Goal: Information Seeking & Learning: Understand process/instructions

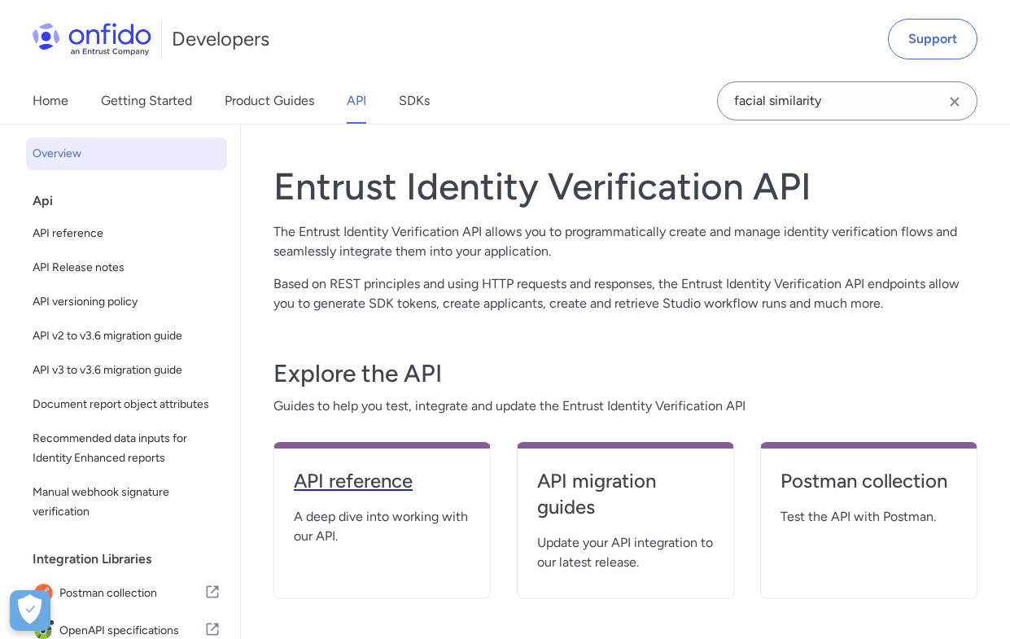
click at [385, 479] on h4 "API reference" at bounding box center [382, 481] width 177 height 26
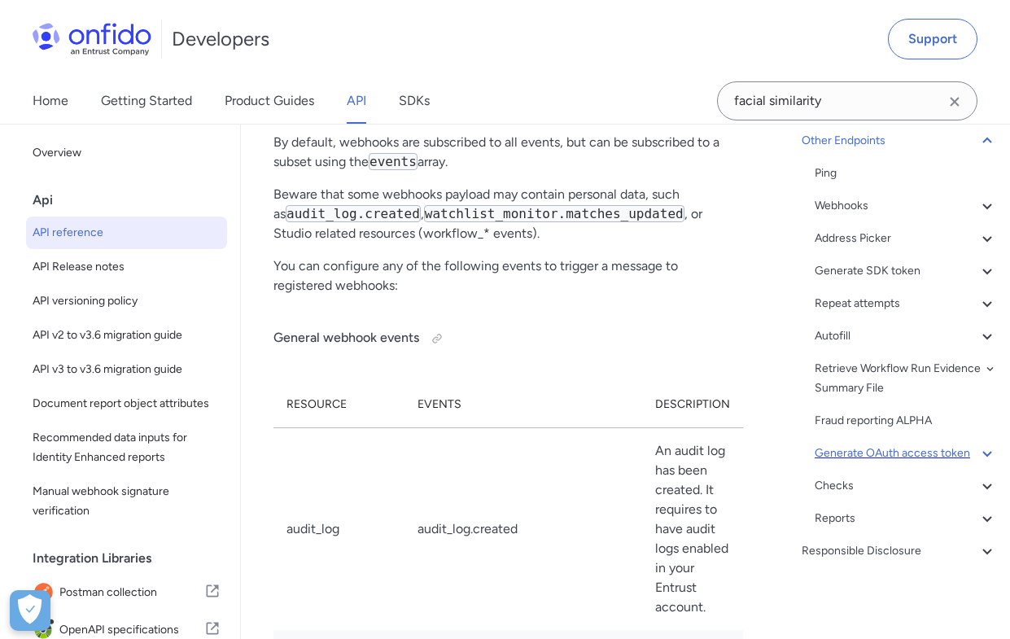
scroll to position [168900, 0]
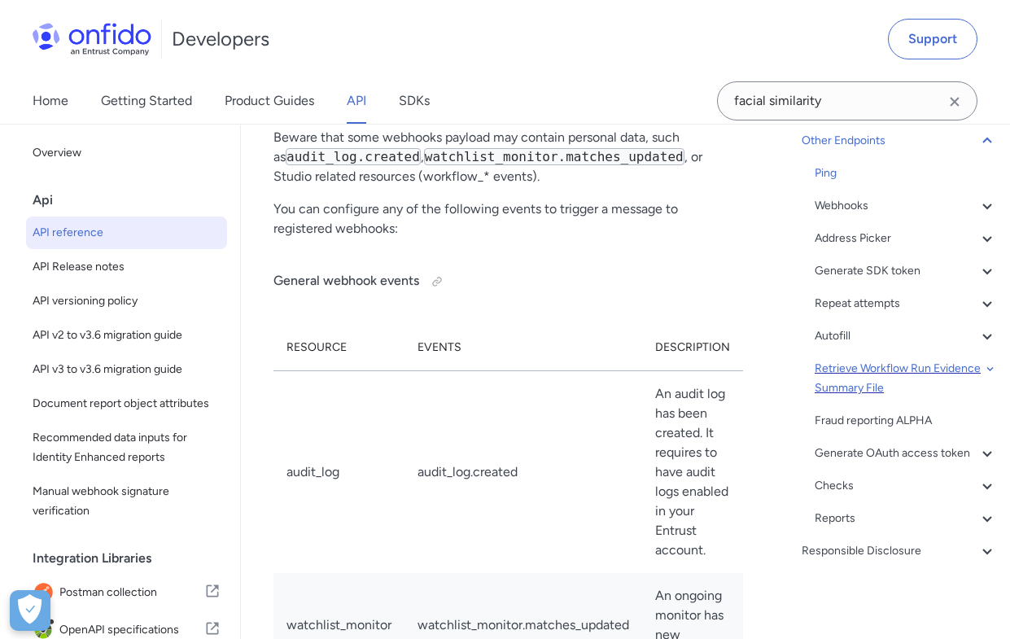
click at [969, 360] on div "Retrieve Workflow Run Evidence Summary File" at bounding box center [906, 378] width 182 height 39
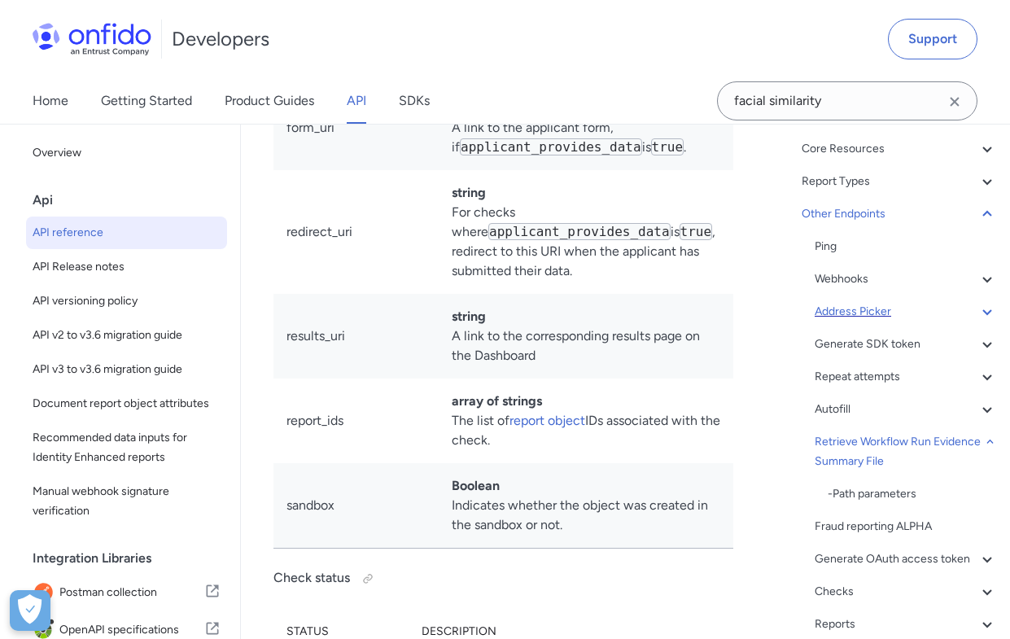
scroll to position [77, 0]
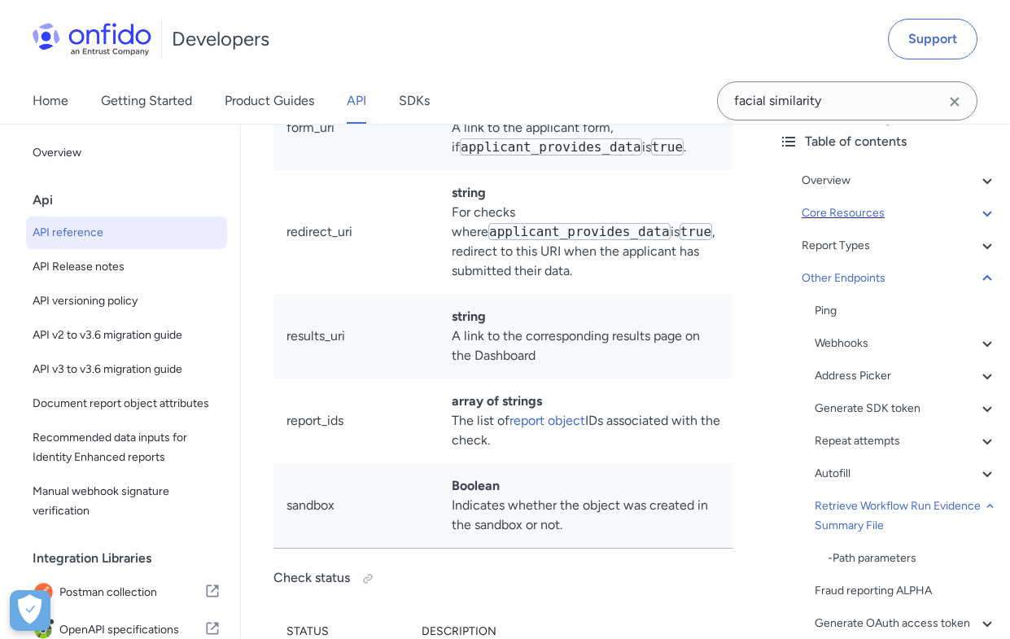
click at [884, 214] on div "Core Resources" at bounding box center [899, 214] width 195 height 20
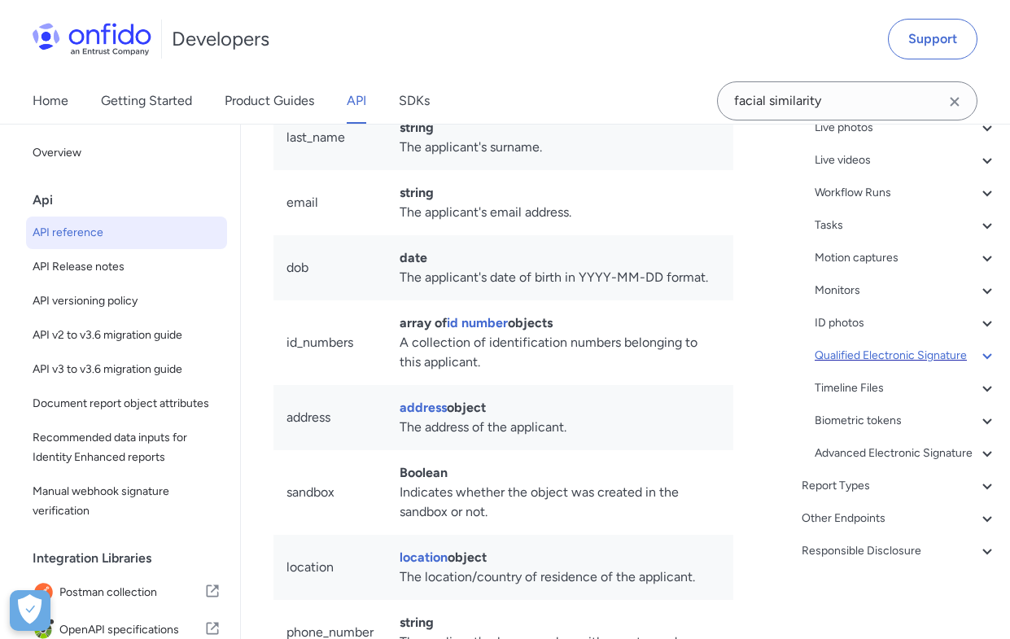
scroll to position [299, 0]
click at [883, 357] on div "Applicants - Applicants with Sanctioned Documents - Applicant object - ID numbe…" at bounding box center [906, 258] width 182 height 410
click at [882, 379] on div "Timeline Files" at bounding box center [906, 389] width 182 height 20
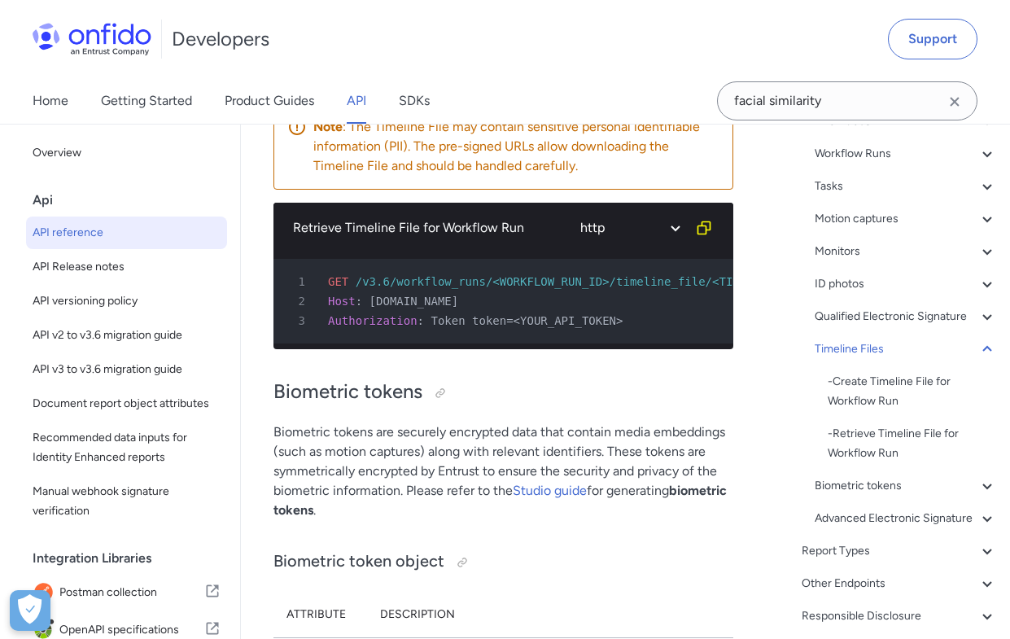
scroll to position [73618, 0]
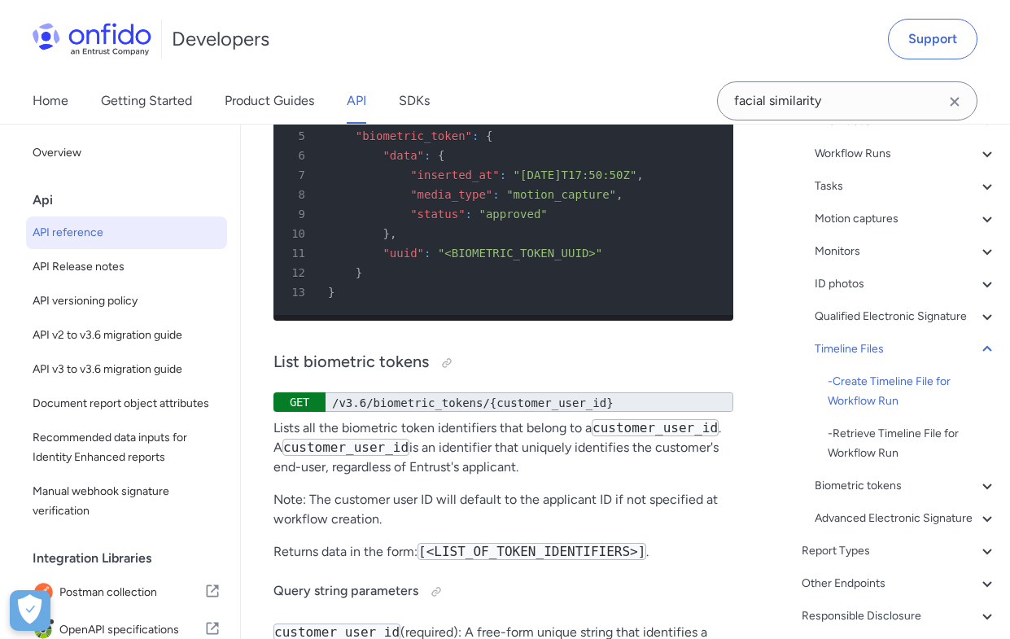
scroll to position [74707, 0]
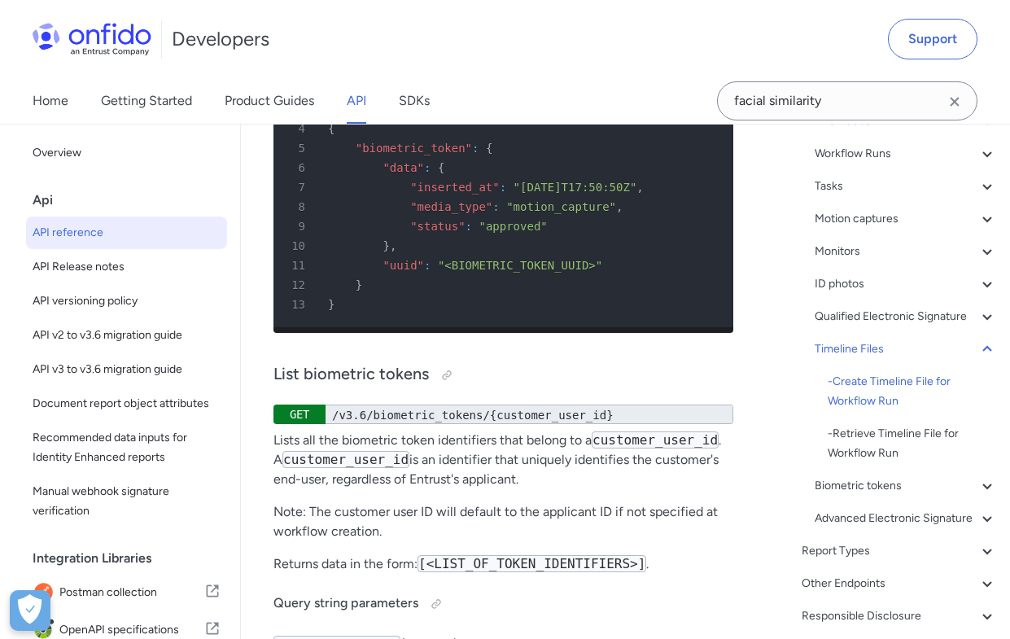
drag, startPoint x: 670, startPoint y: 383, endPoint x: 679, endPoint y: 352, distance: 32.2
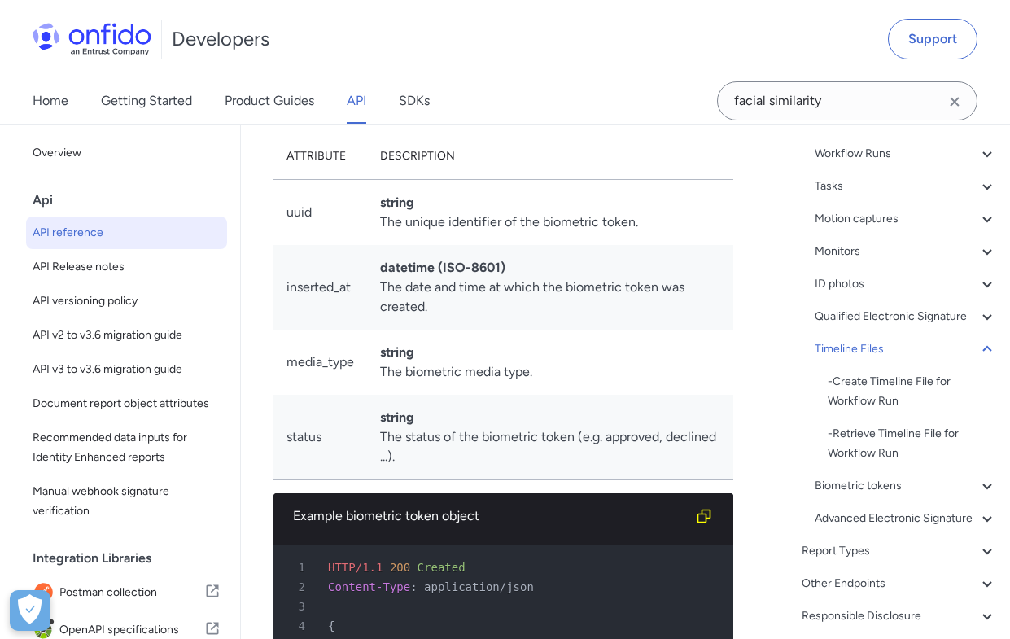
drag, startPoint x: 757, startPoint y: 440, endPoint x: 732, endPoint y: 334, distance: 109.6
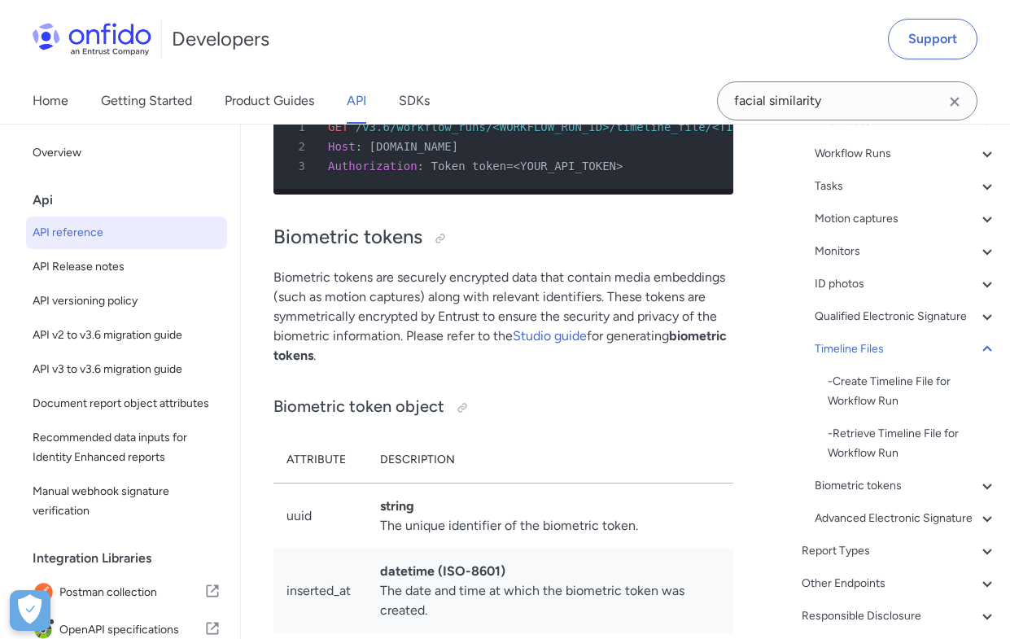
scroll to position [73877, 0]
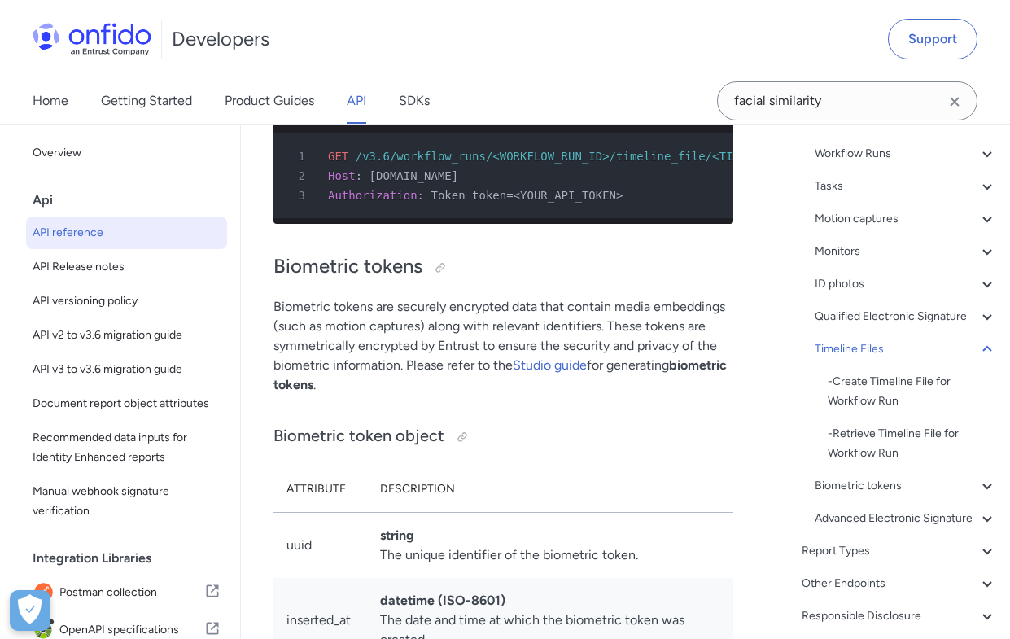
drag, startPoint x: 729, startPoint y: 372, endPoint x: 739, endPoint y: 320, distance: 53.2
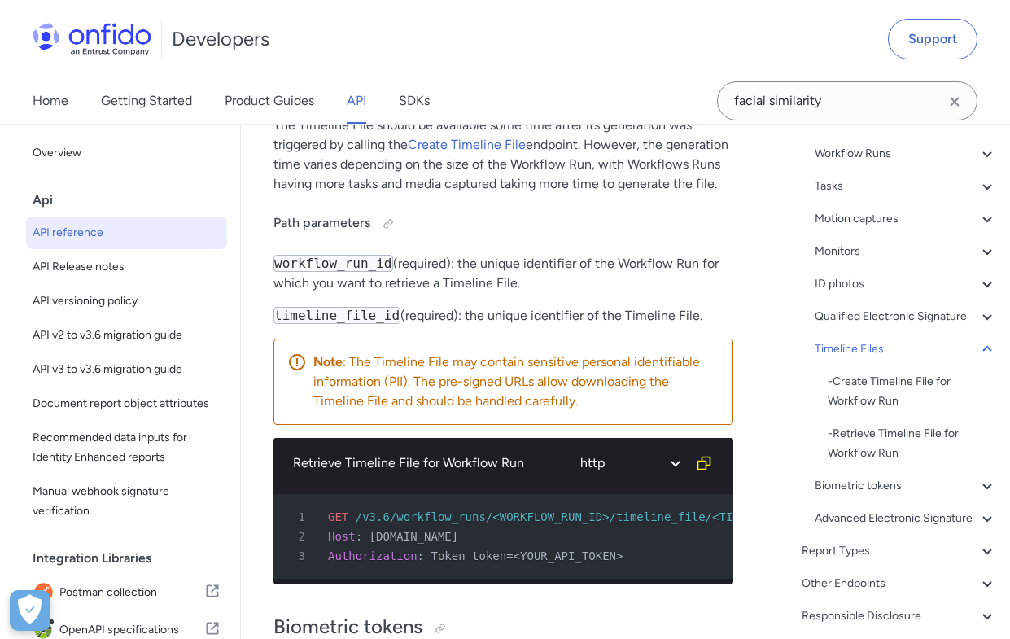
scroll to position [73391, 0]
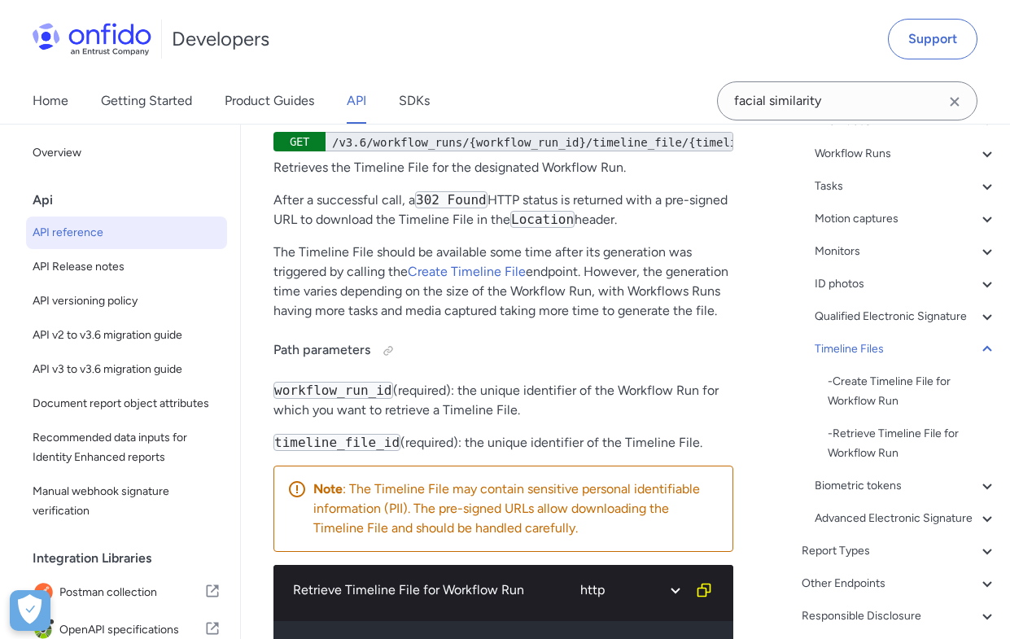
drag, startPoint x: 613, startPoint y: 292, endPoint x: 613, endPoint y: 276, distance: 16.3
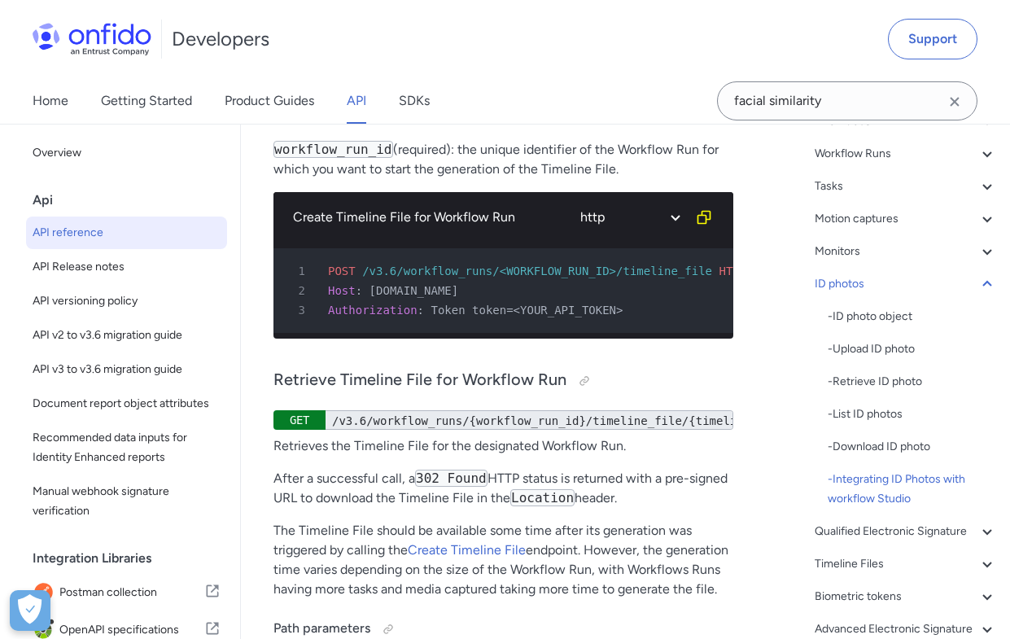
drag, startPoint x: 632, startPoint y: 416, endPoint x: 630, endPoint y: 506, distance: 90.4
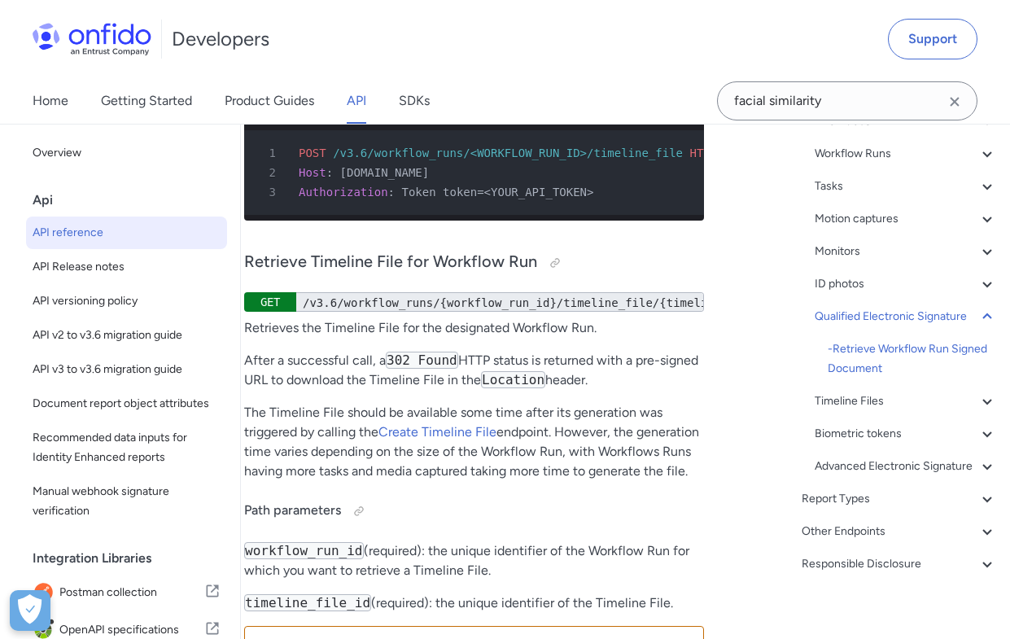
drag, startPoint x: 614, startPoint y: 210, endPoint x: 646, endPoint y: 387, distance: 180.4
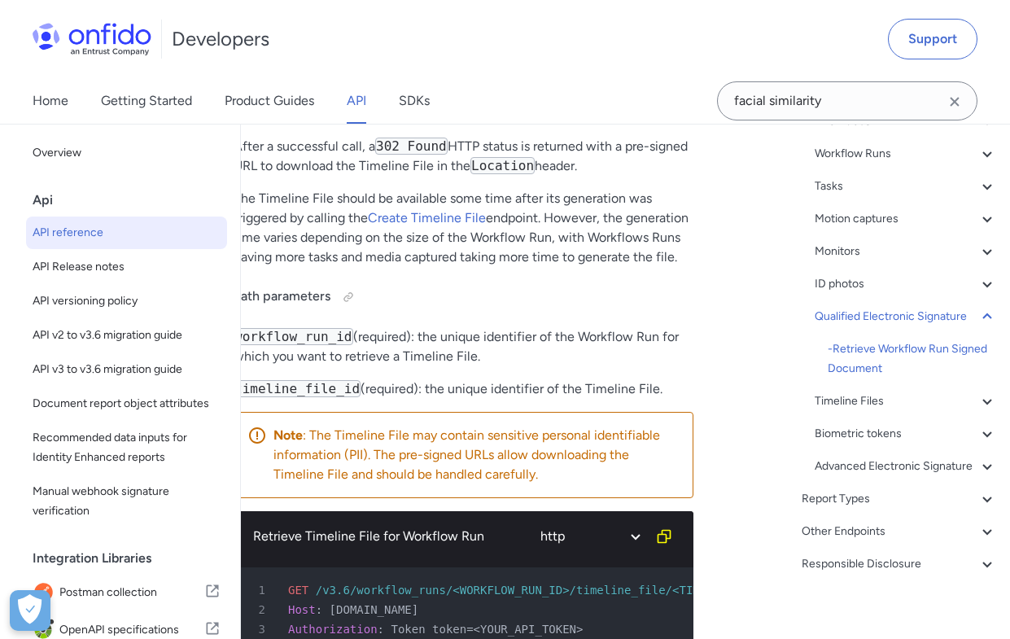
drag, startPoint x: 698, startPoint y: 512, endPoint x: 689, endPoint y: 528, distance: 18.2
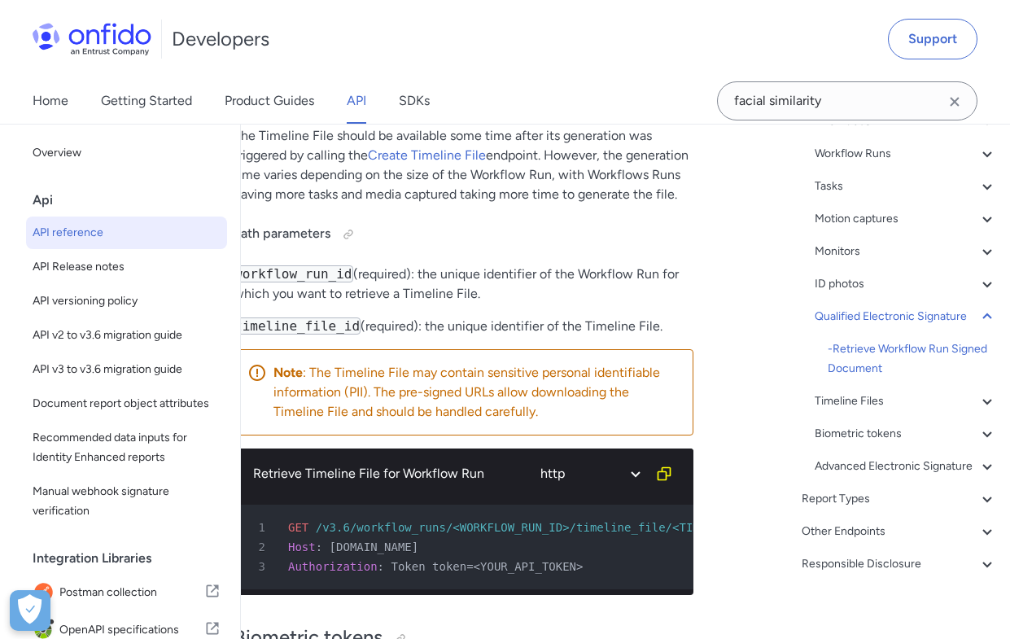
drag, startPoint x: 532, startPoint y: 402, endPoint x: 574, endPoint y: 444, distance: 59.3
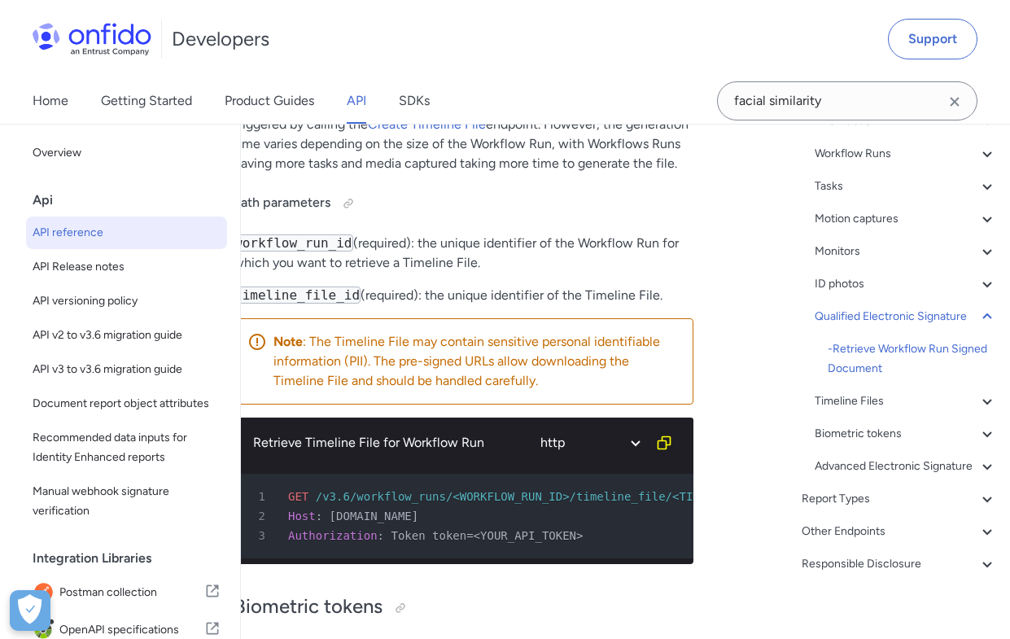
scroll to position [0, 0]
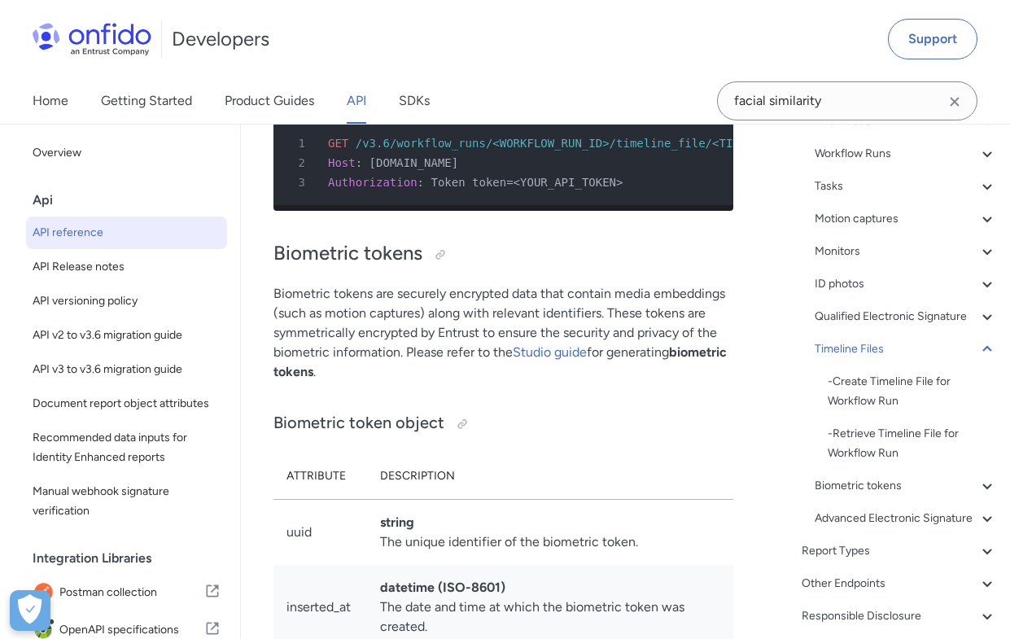
drag, startPoint x: 572, startPoint y: 313, endPoint x: 577, endPoint y: 343, distance: 30.5
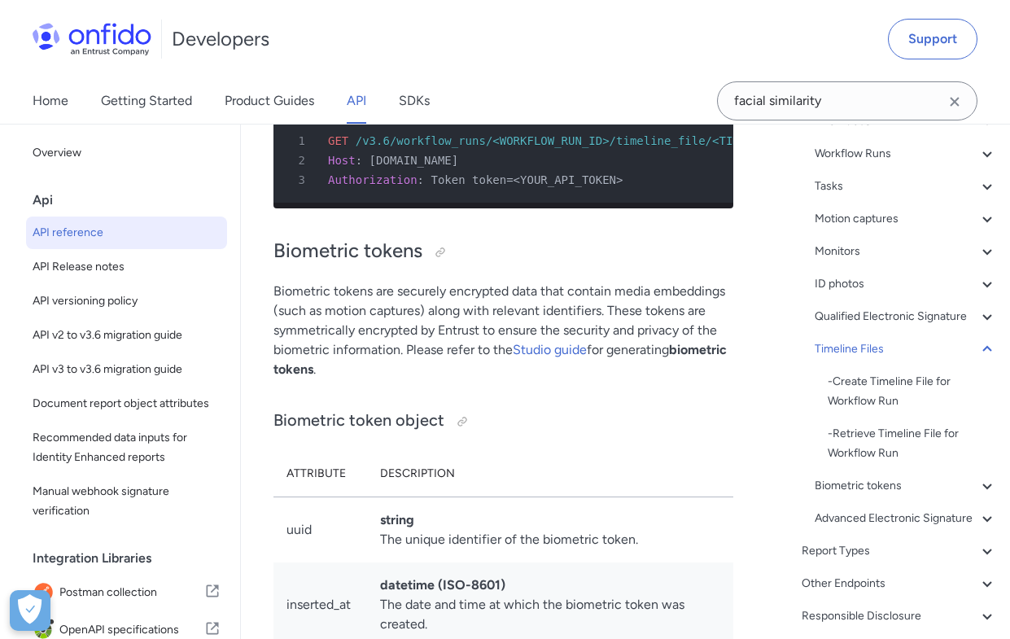
drag, startPoint x: 593, startPoint y: 287, endPoint x: 606, endPoint y: 331, distance: 46.9
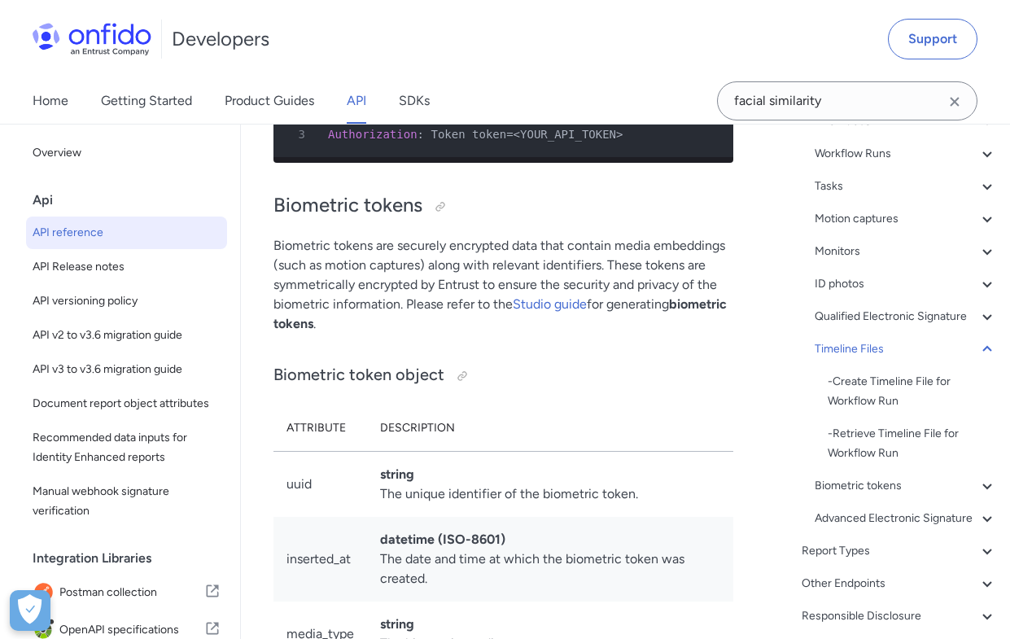
scroll to position [73951, 0]
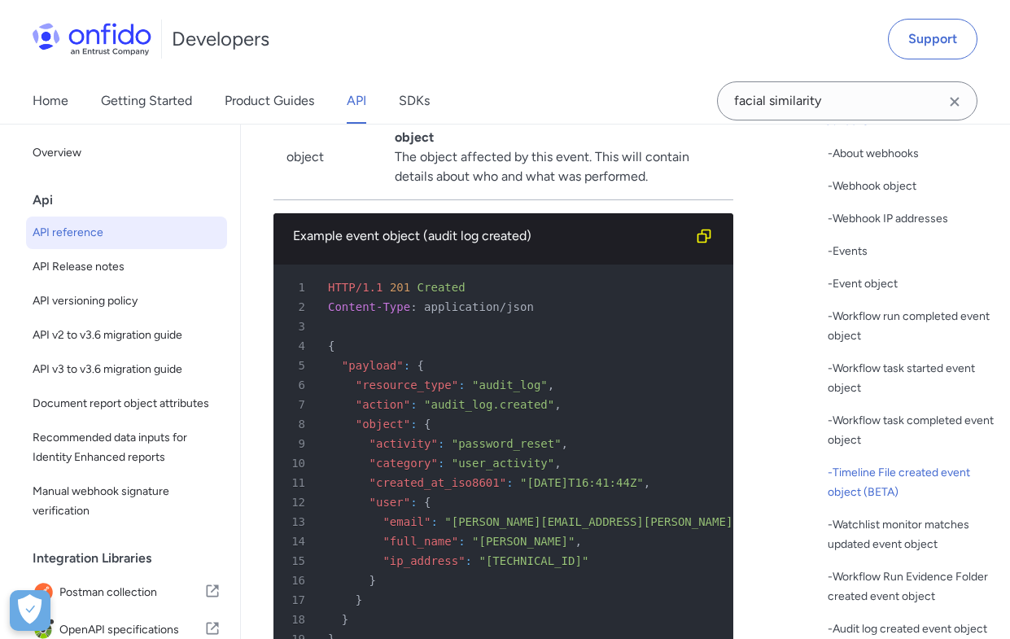
drag, startPoint x: 620, startPoint y: 322, endPoint x: 693, endPoint y: 420, distance: 121.6
drag, startPoint x: 746, startPoint y: 426, endPoint x: 769, endPoint y: 481, distance: 59.9
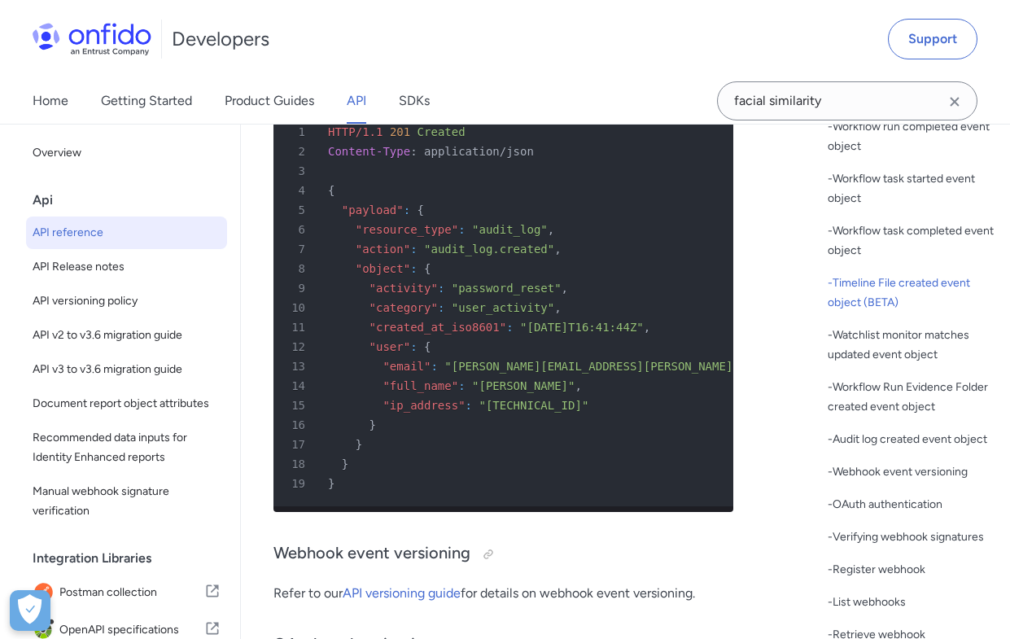
scroll to position [179842, 0]
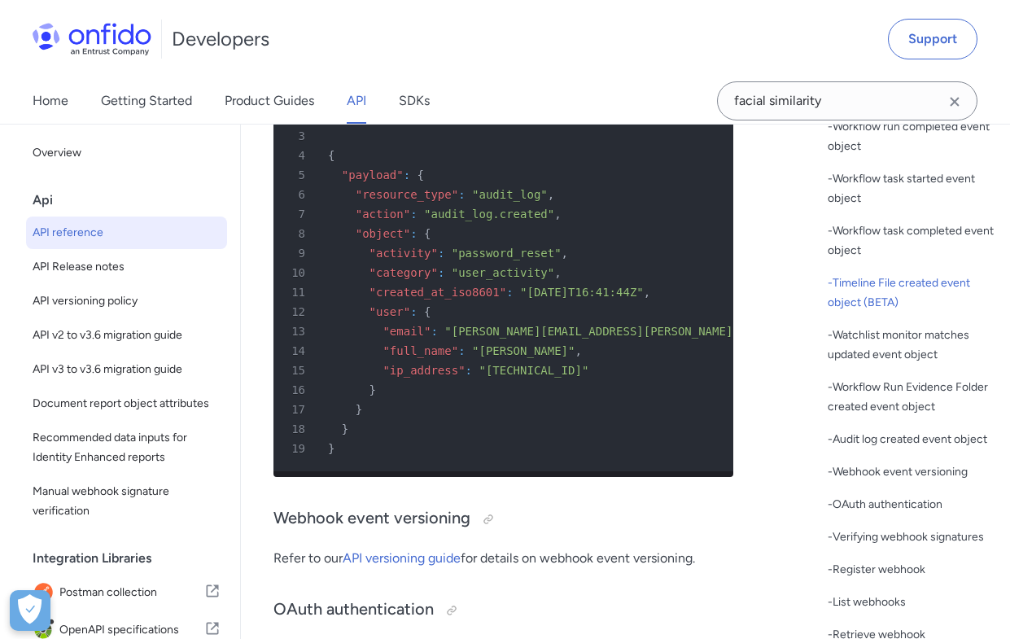
drag, startPoint x: 395, startPoint y: 442, endPoint x: 395, endPoint y: 504, distance: 61.9
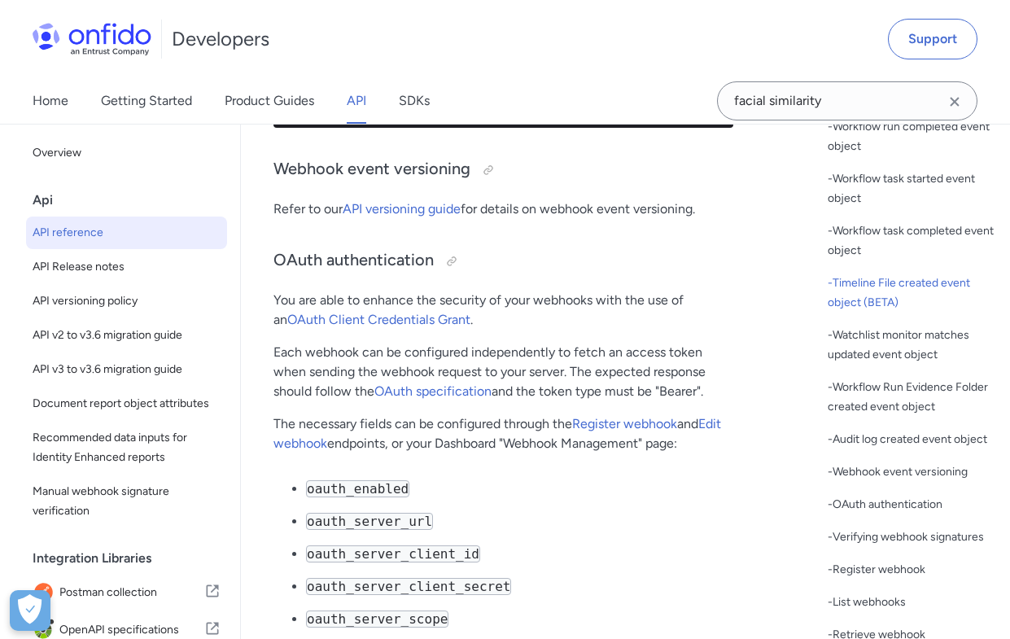
scroll to position [180222, 0]
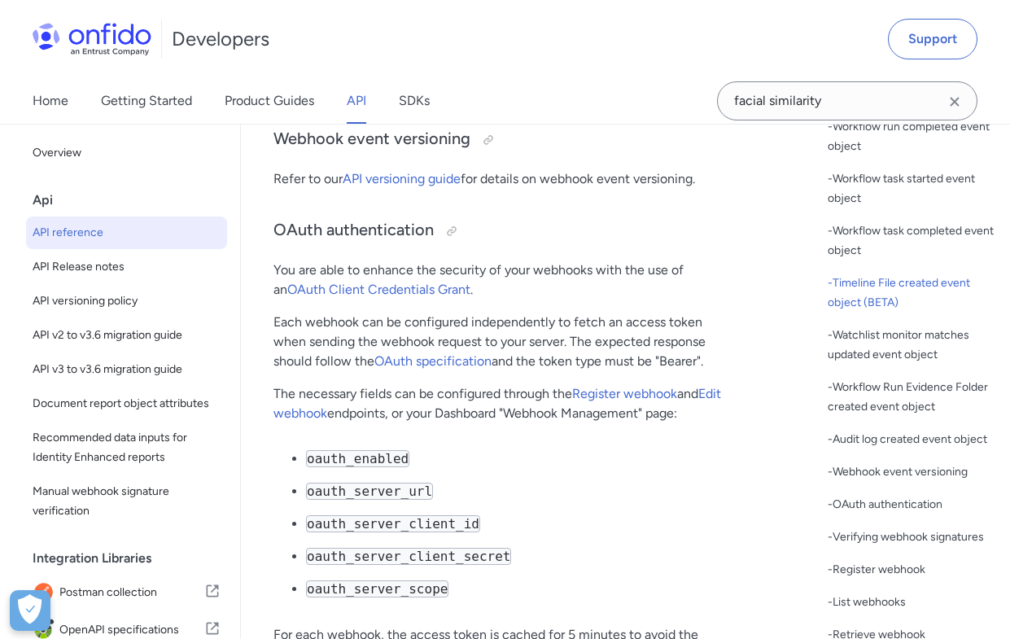
drag, startPoint x: 364, startPoint y: 490, endPoint x: 654, endPoint y: 486, distance: 290.6
drag, startPoint x: 437, startPoint y: 501, endPoint x: 480, endPoint y: 511, distance: 44.4
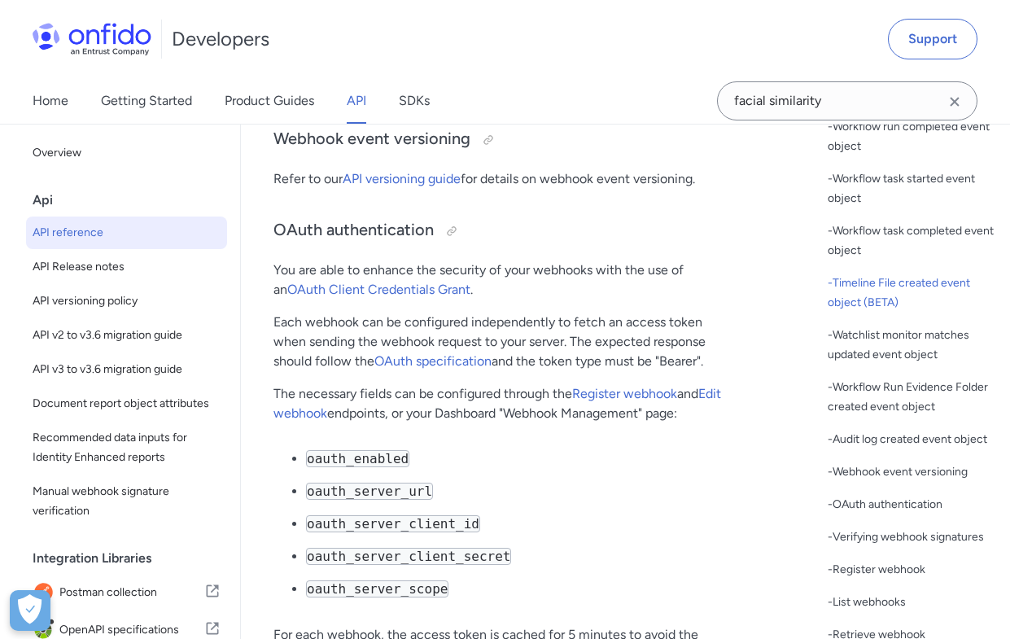
drag, startPoint x: 437, startPoint y: 569, endPoint x: 505, endPoint y: 553, distance: 70.3
drag, startPoint x: 531, startPoint y: 546, endPoint x: 476, endPoint y: 549, distance: 54.6
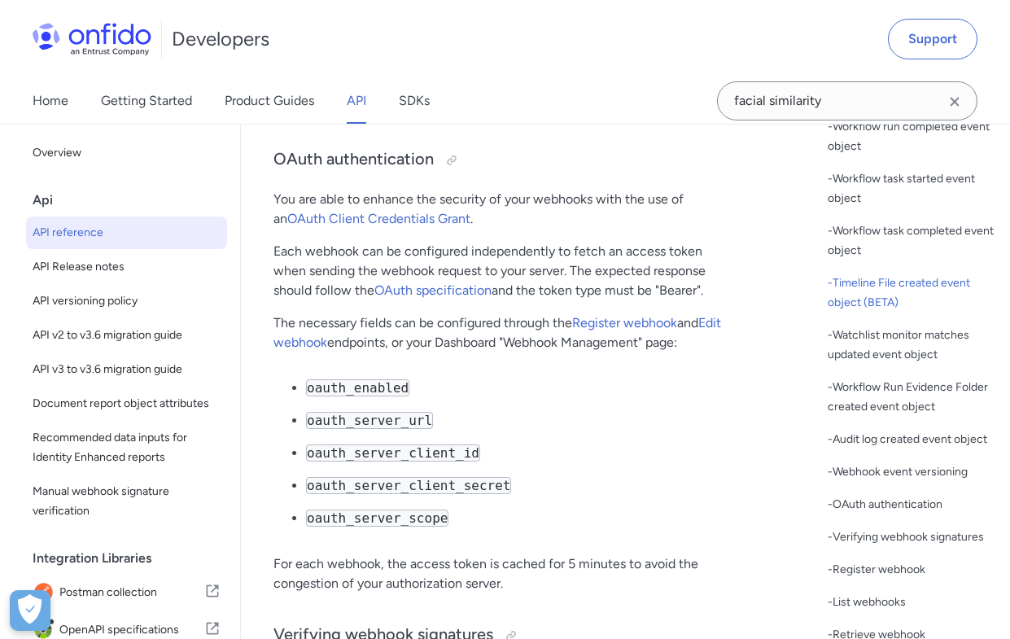
drag, startPoint x: 484, startPoint y: 497, endPoint x: 493, endPoint y: 540, distance: 43.3
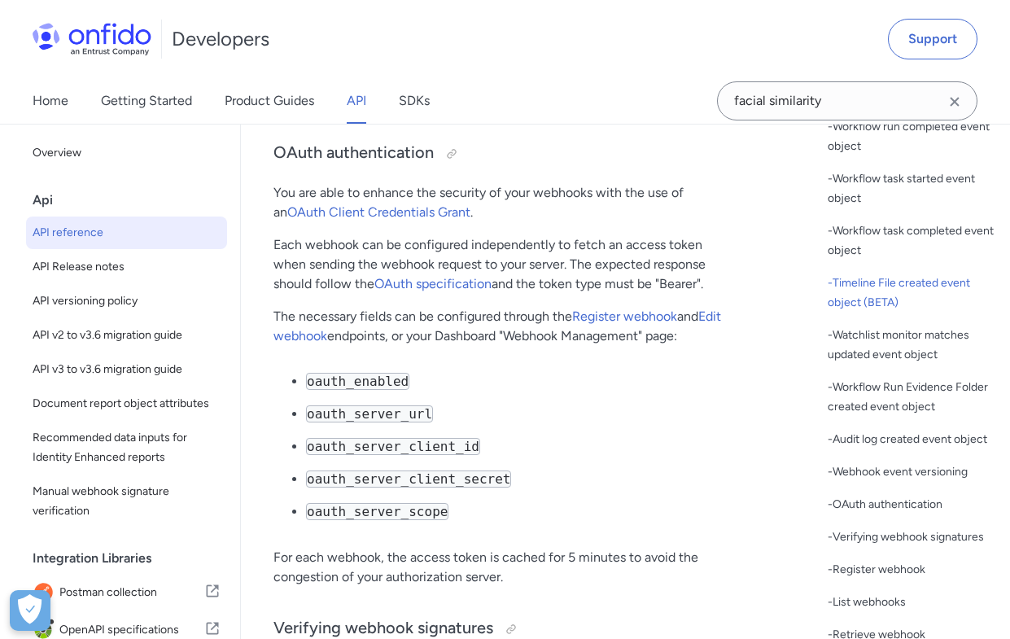
drag, startPoint x: 341, startPoint y: 293, endPoint x: 416, endPoint y: 521, distance: 239.9
drag, startPoint x: 355, startPoint y: 549, endPoint x: 329, endPoint y: 269, distance: 280.4
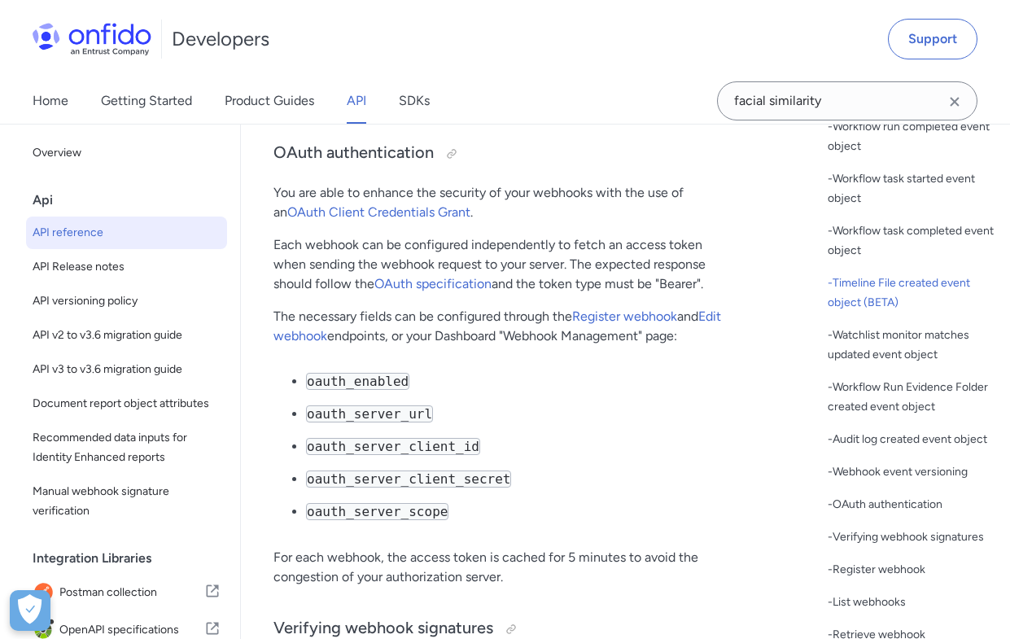
drag, startPoint x: 329, startPoint y: 269, endPoint x: 370, endPoint y: 348, distance: 89.2
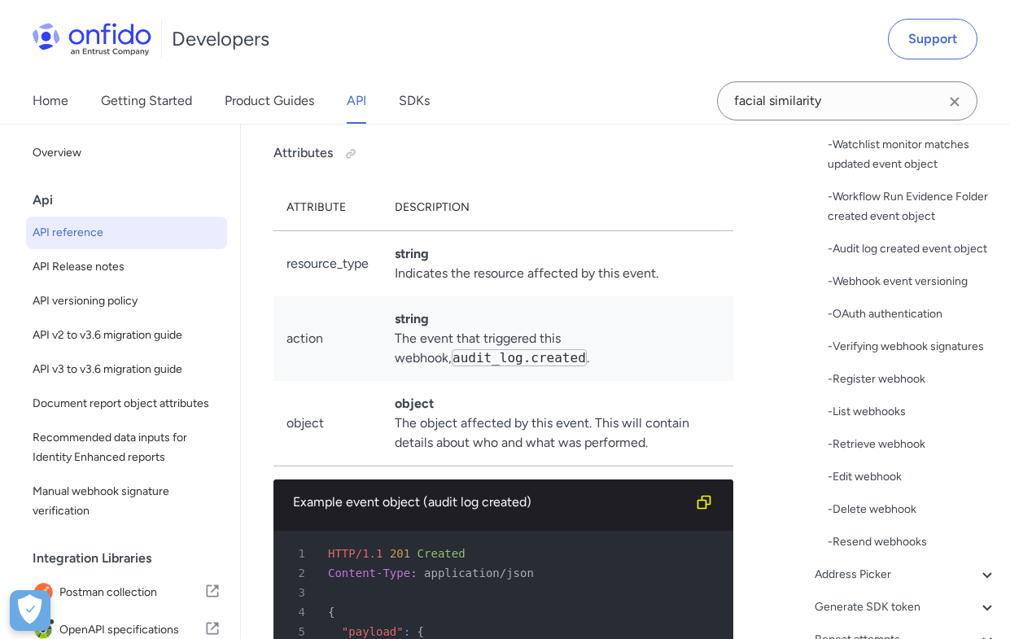
scroll to position [179349, 0]
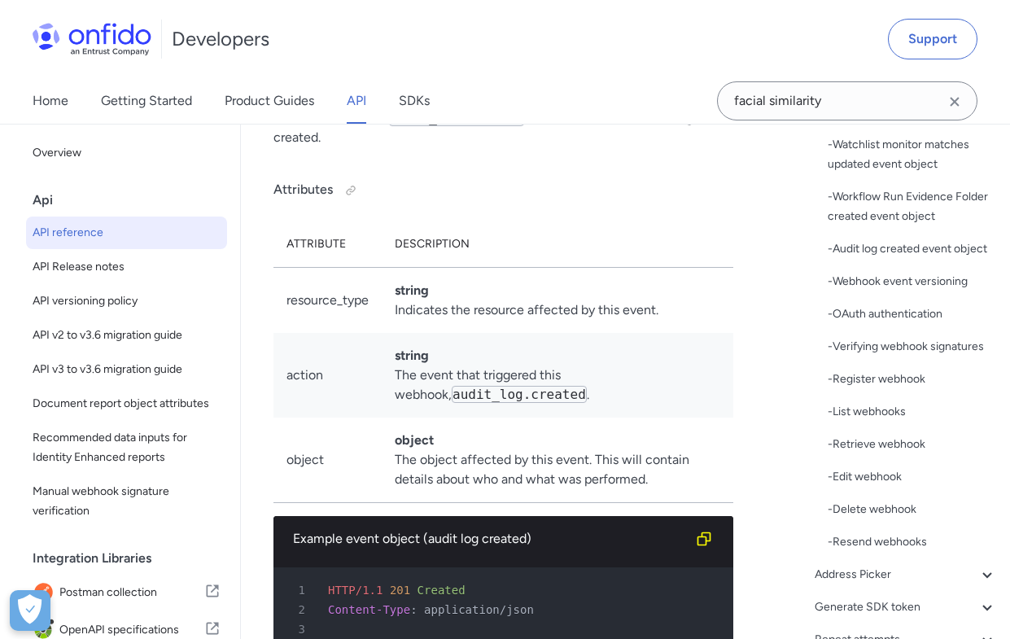
drag, startPoint x: 608, startPoint y: 381, endPoint x: 603, endPoint y: 319, distance: 62.1
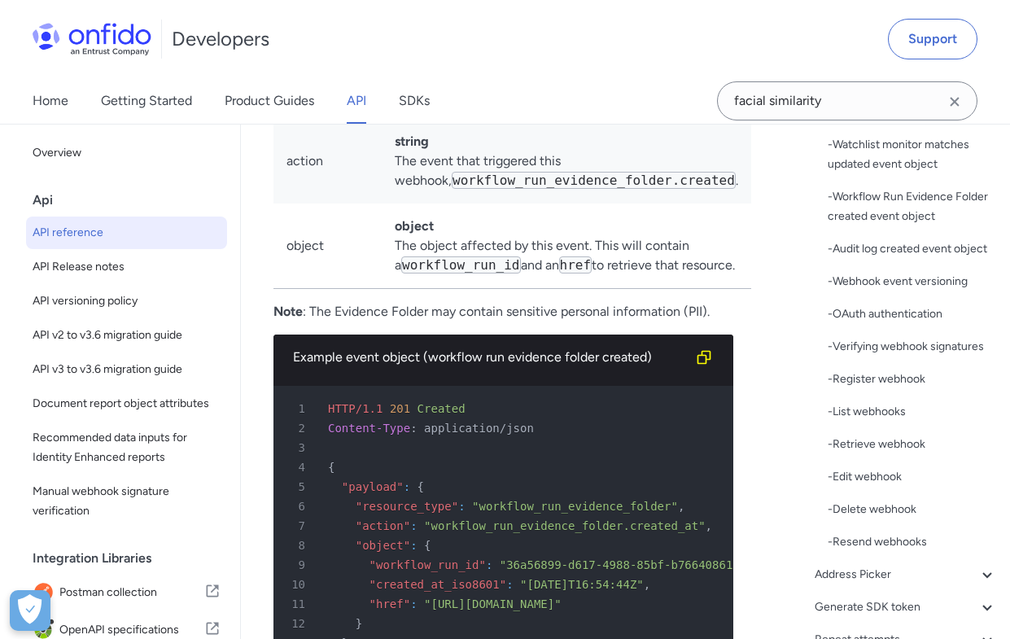
scroll to position [178694, 0]
drag, startPoint x: 750, startPoint y: 419, endPoint x: 743, endPoint y: 377, distance: 42.8
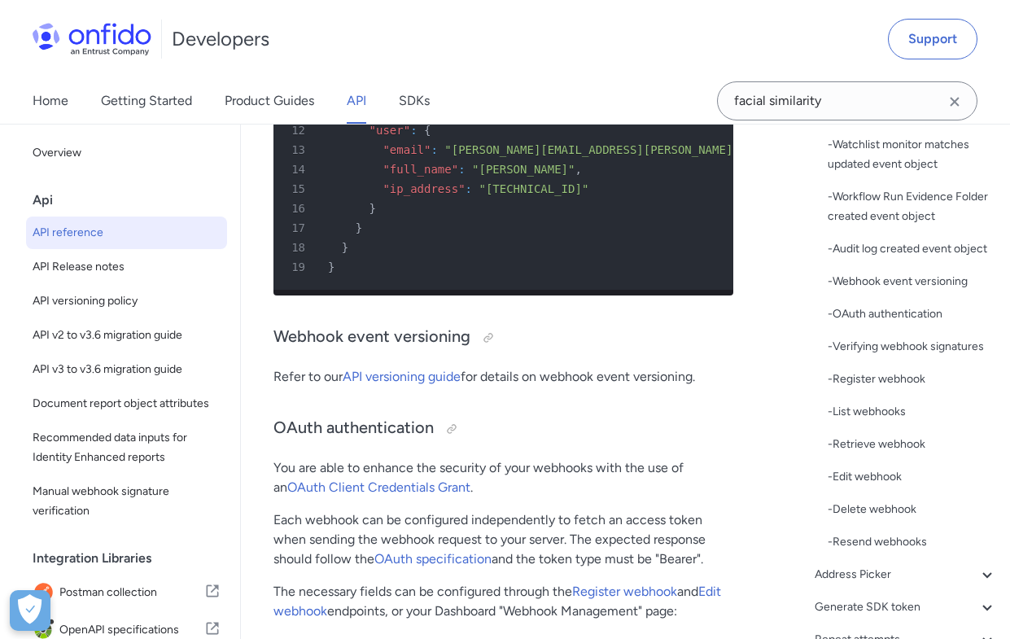
scroll to position [180213, 0]
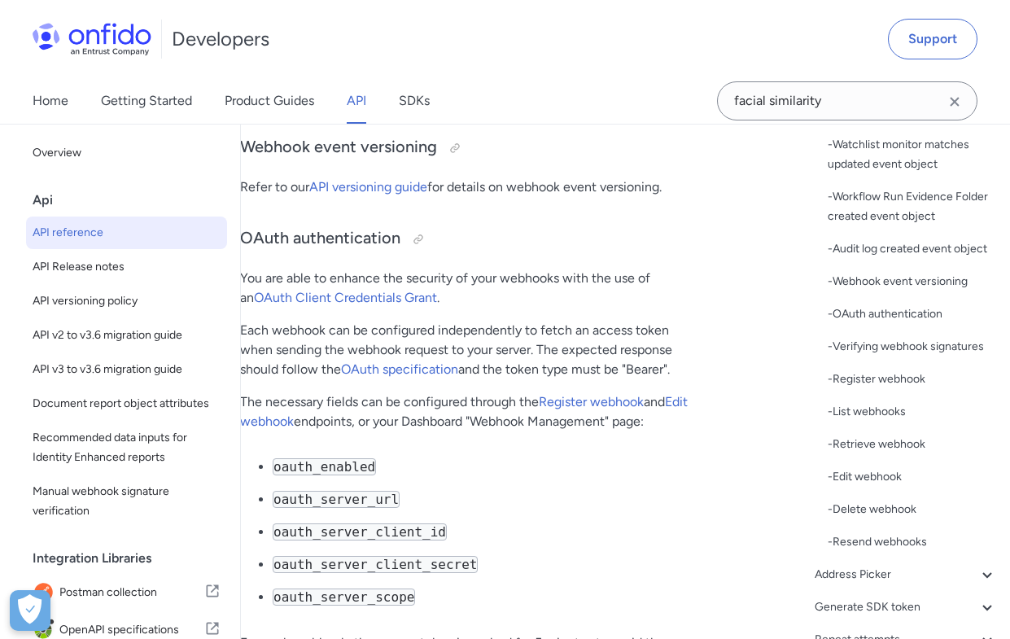
drag, startPoint x: 731, startPoint y: 181, endPoint x: 764, endPoint y: 237, distance: 65.3
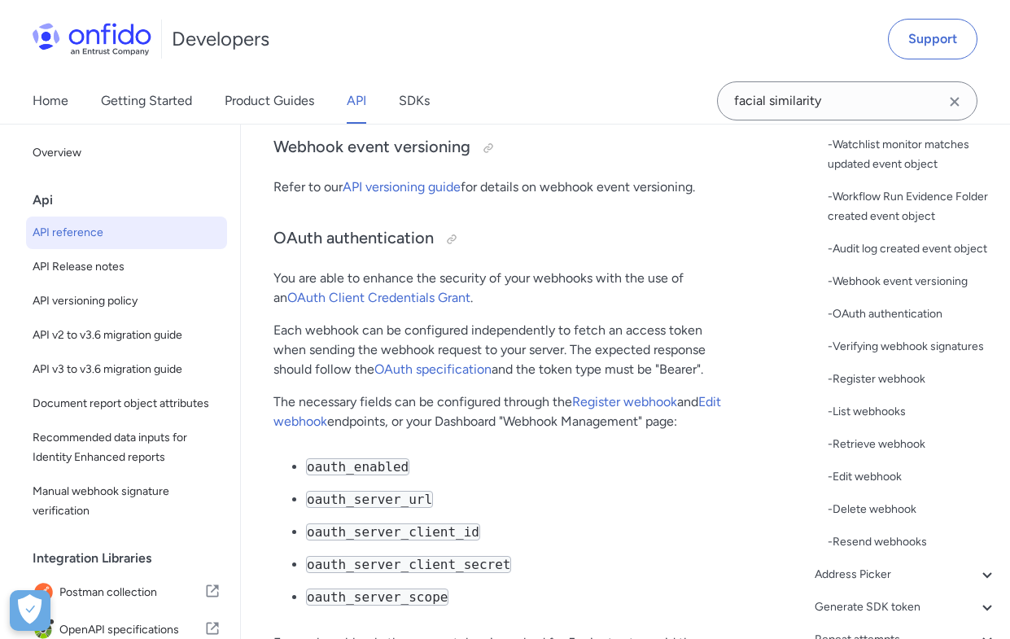
drag, startPoint x: 764, startPoint y: 264, endPoint x: 510, endPoint y: 248, distance: 254.4
drag, startPoint x: 257, startPoint y: 262, endPoint x: 254, endPoint y: 398, distance: 136.0
drag, startPoint x: 254, startPoint y: 429, endPoint x: 295, endPoint y: 511, distance: 91.7
drag, startPoint x: 855, startPoint y: 498, endPoint x: 777, endPoint y: 561, distance: 100.2
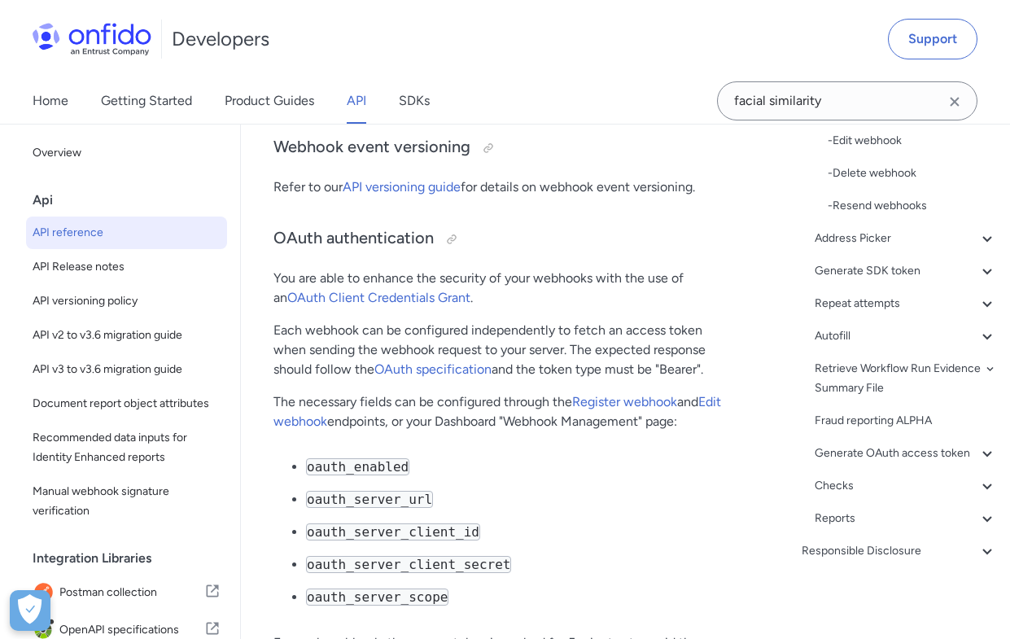
scroll to position [1074, 0]
drag, startPoint x: 775, startPoint y: 574, endPoint x: 786, endPoint y: 607, distance: 35.3
drag, startPoint x: 766, startPoint y: 423, endPoint x: 766, endPoint y: 439, distance: 15.5
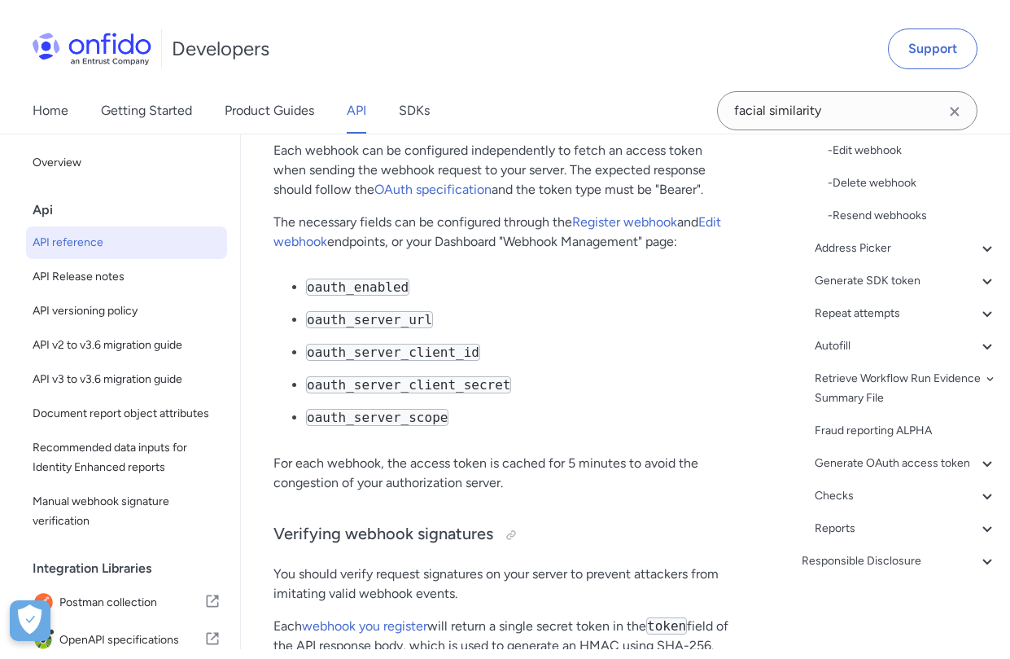
scroll to position [974, 0]
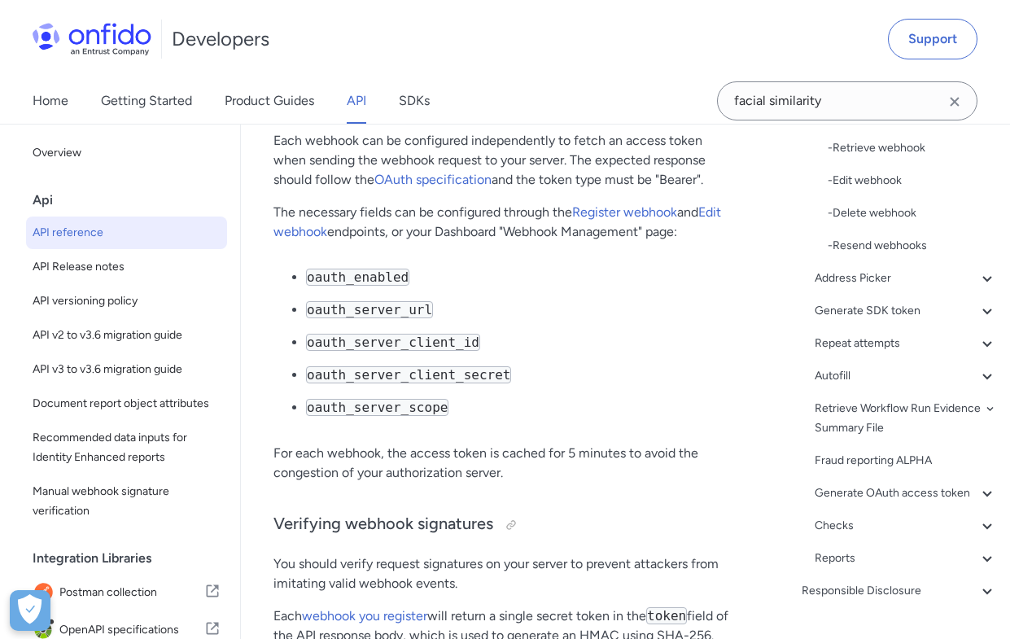
drag, startPoint x: 772, startPoint y: 526, endPoint x: 772, endPoint y: 484, distance: 42.3
